Goal: Find specific page/section: Find specific page/section

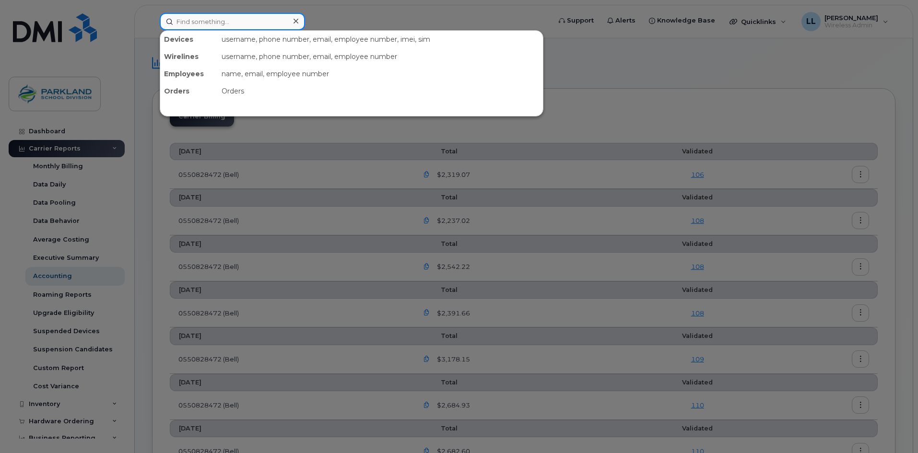
click at [211, 23] on input at bounding box center [232, 21] width 145 height 17
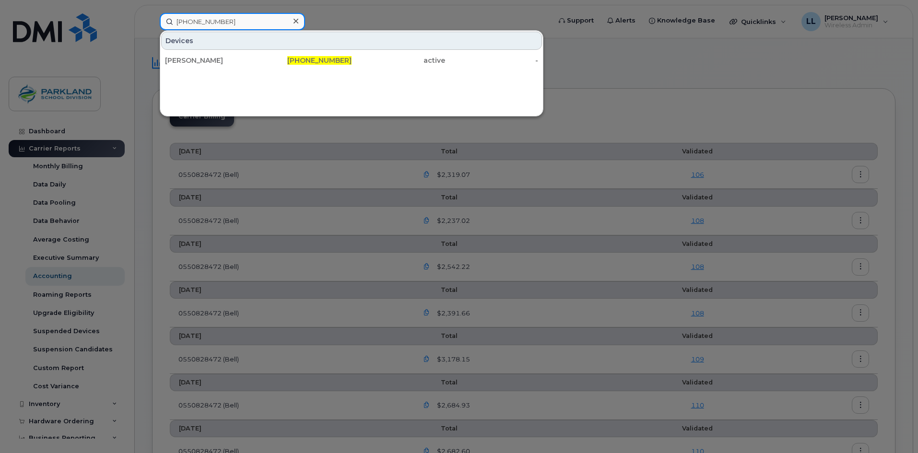
type input "[PHONE_NUMBER]"
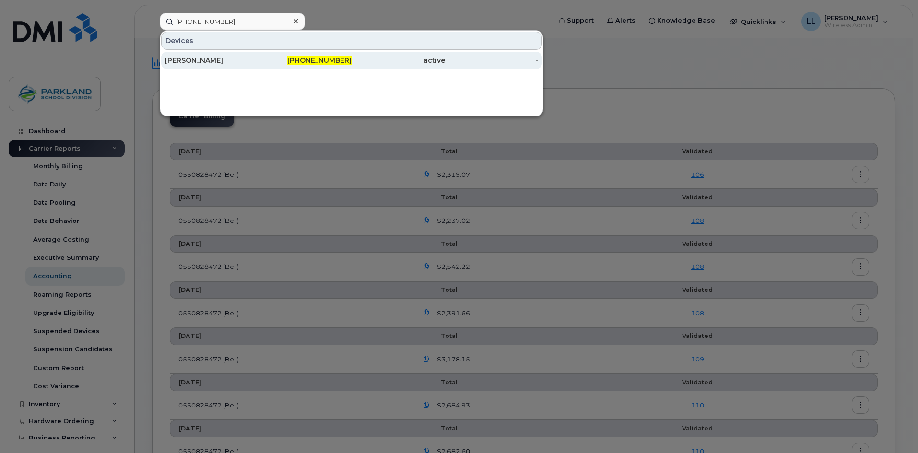
click at [345, 61] on span "[PHONE_NUMBER]" at bounding box center [319, 60] width 64 height 9
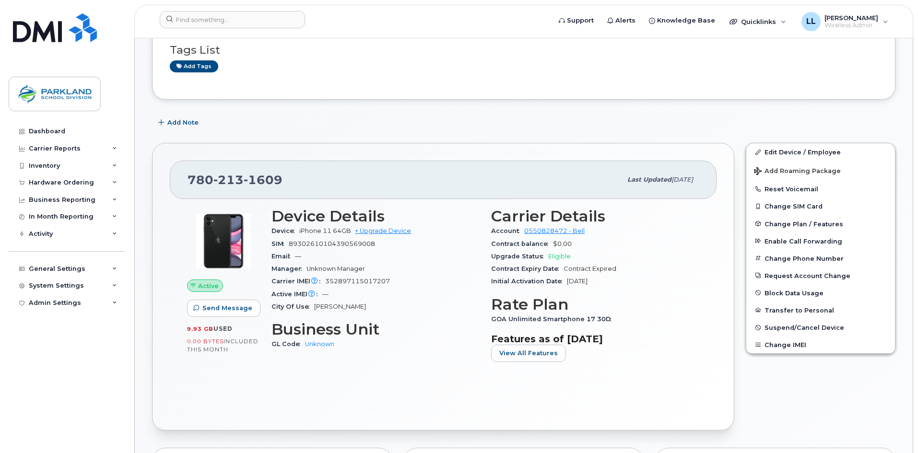
scroll to position [144, 0]
